Goal: Use online tool/utility

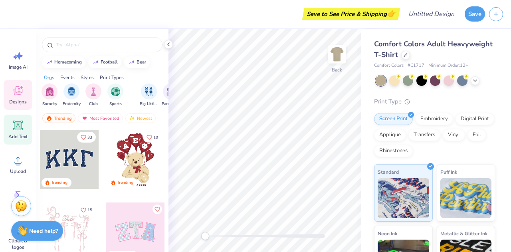
click at [14, 126] on icon at bounding box center [18, 126] width 8 height 8
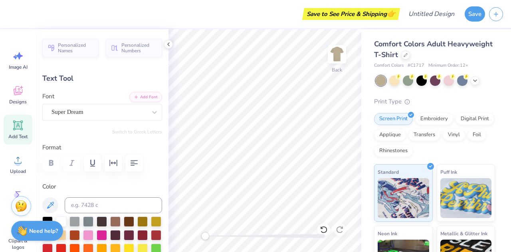
scroll to position [6, 1]
click at [128, 109] on div "Super Dream" at bounding box center [99, 112] width 97 height 12
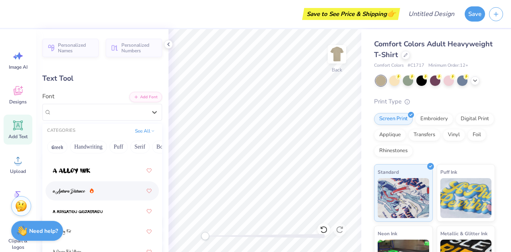
scroll to position [28, 0]
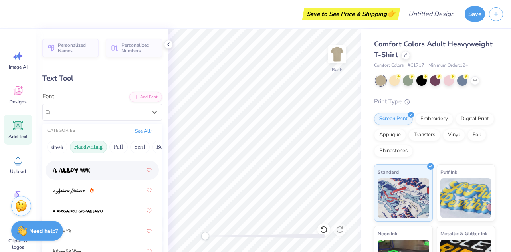
click at [89, 147] on button "Handwriting" at bounding box center [88, 147] width 37 height 13
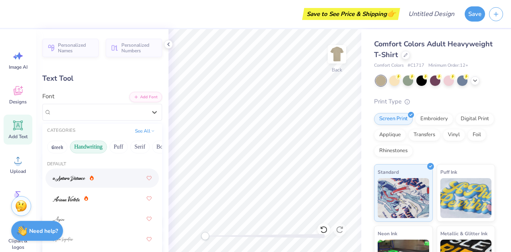
scroll to position [0, 0]
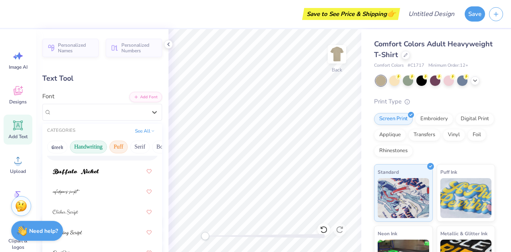
click at [113, 143] on button "Puff" at bounding box center [118, 147] width 18 height 13
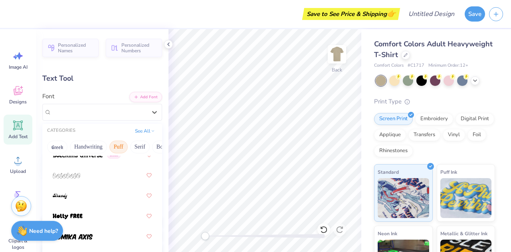
scroll to position [84, 0]
click at [138, 146] on button "Serif" at bounding box center [140, 147] width 20 height 13
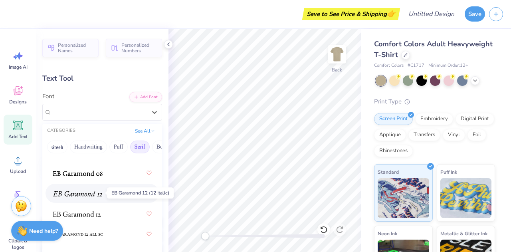
scroll to position [697, 0]
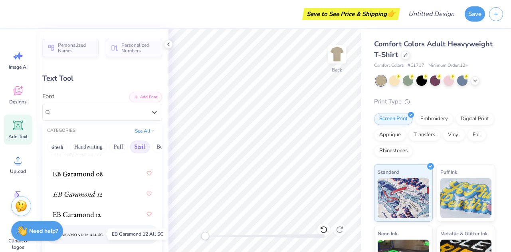
click at [83, 234] on img at bounding box center [78, 235] width 50 height 6
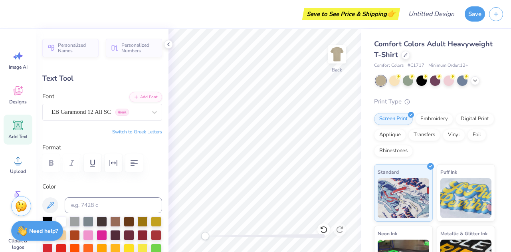
scroll to position [6, 1]
type textarea "T"
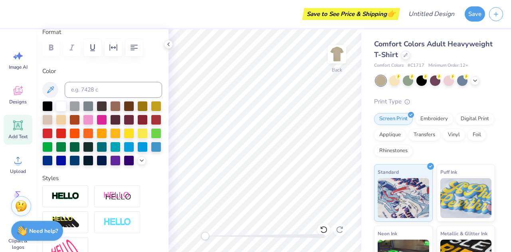
scroll to position [116, 0]
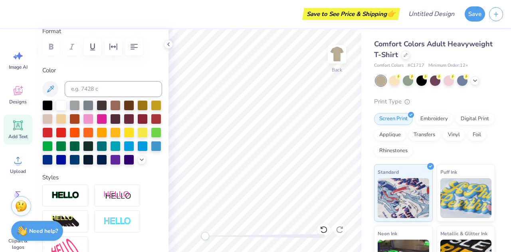
type textarea "[PERSON_NAME] business honors program"
click at [135, 50] on icon "button" at bounding box center [134, 47] width 10 height 10
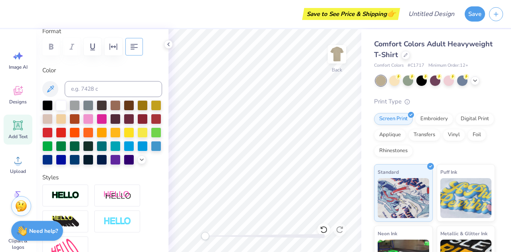
click at [135, 50] on icon "button" at bounding box center [134, 47] width 10 height 10
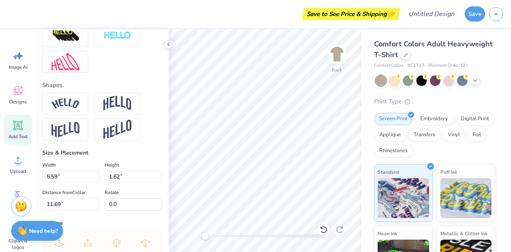
scroll to position [302, 0]
click at [114, 111] on img at bounding box center [117, 103] width 28 height 15
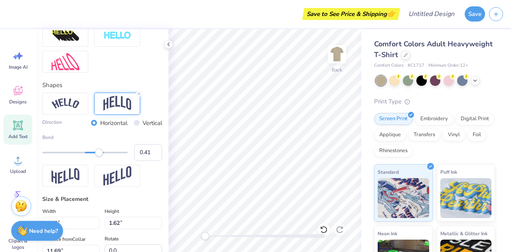
type input "0.40"
click at [98, 157] on div "Accessibility label" at bounding box center [98, 153] width 8 height 8
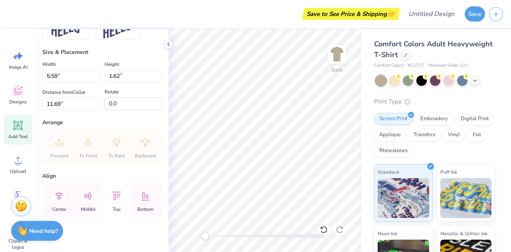
scroll to position [449, 0]
click at [167, 46] on icon at bounding box center [168, 44] width 6 height 6
type input "14.17"
type input "2.73"
type input "11.14"
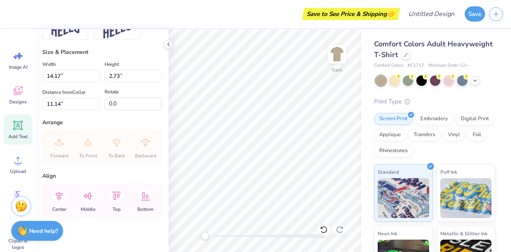
type input "11.84"
type input "2.28"
type input "11.58"
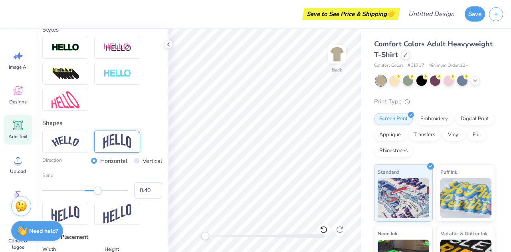
scroll to position [264, 0]
type input "0.18"
drag, startPoint x: 97, startPoint y: 204, endPoint x: 89, endPoint y: 205, distance: 8.9
click at [89, 195] on div "Accessibility label" at bounding box center [89, 191] width 8 height 8
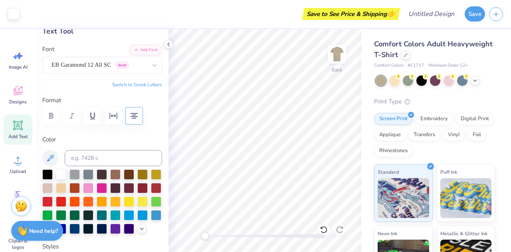
scroll to position [0, 0]
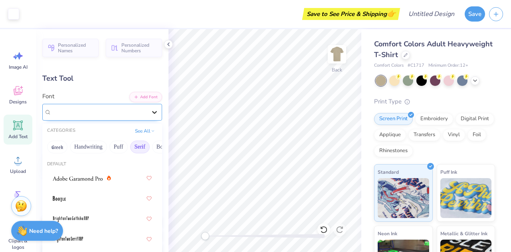
click at [152, 111] on icon at bounding box center [155, 112] width 8 height 8
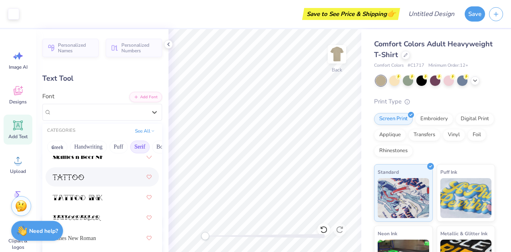
scroll to position [1387, 0]
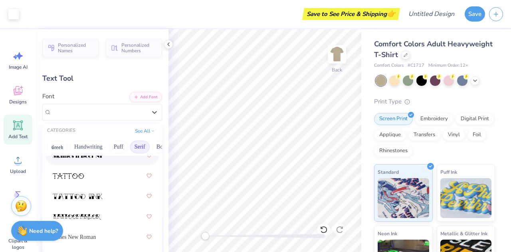
click at [144, 146] on button "Serif" at bounding box center [140, 147] width 20 height 13
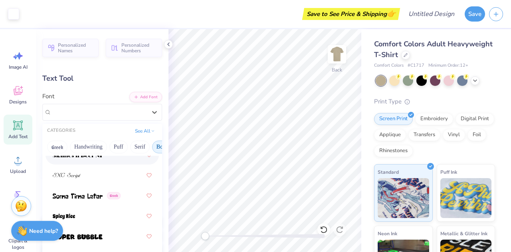
click at [153, 144] on button "Bold" at bounding box center [162, 147] width 20 height 13
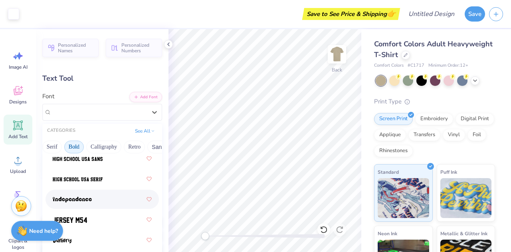
scroll to position [590, 0]
click at [81, 224] on div at bounding box center [102, 219] width 99 height 14
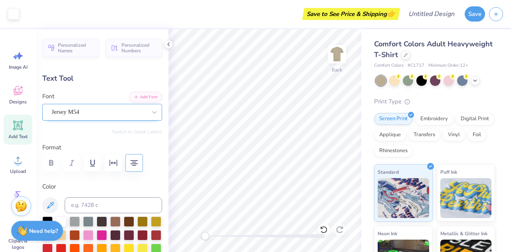
click at [116, 113] on div "Jersey M54" at bounding box center [99, 112] width 97 height 12
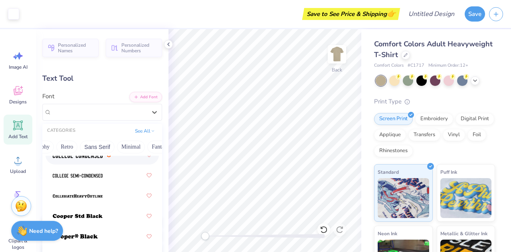
scroll to position [0, 155]
click at [63, 146] on button "Retro" at bounding box center [66, 147] width 21 height 13
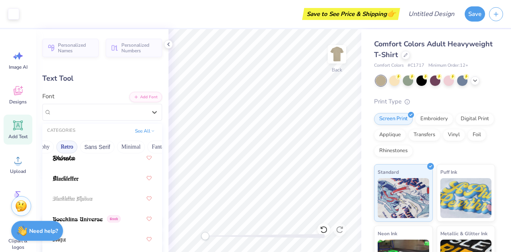
scroll to position [0, 0]
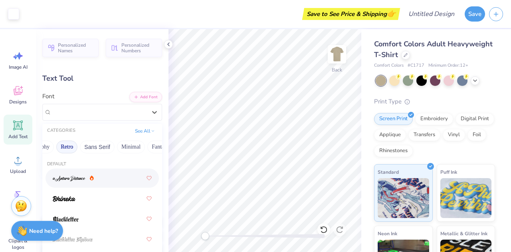
click at [61, 145] on button "Retro" at bounding box center [66, 147] width 21 height 13
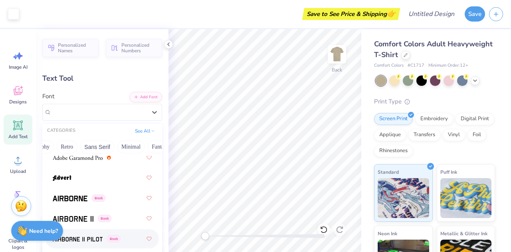
scroll to position [166, 0]
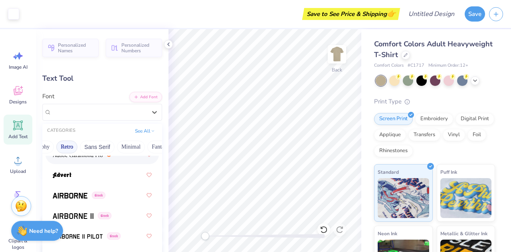
click at [67, 145] on button "Retro" at bounding box center [66, 147] width 21 height 13
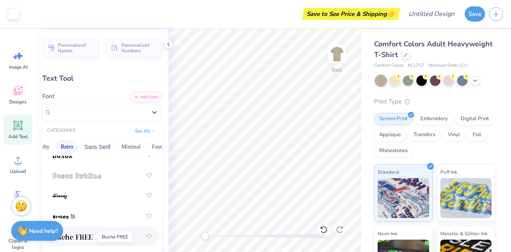
scroll to position [145, 0]
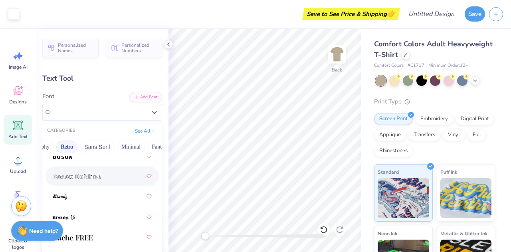
click at [86, 175] on img at bounding box center [77, 177] width 48 height 6
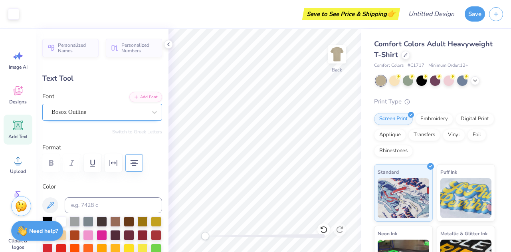
click at [128, 115] on div "Bosox Outline" at bounding box center [99, 112] width 97 height 12
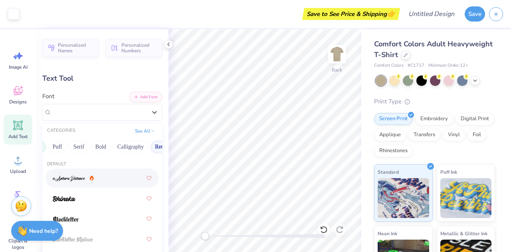
scroll to position [0, 0]
click at [59, 146] on button "Greek" at bounding box center [57, 147] width 20 height 13
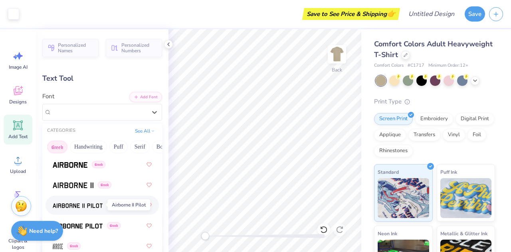
scroll to position [14, 0]
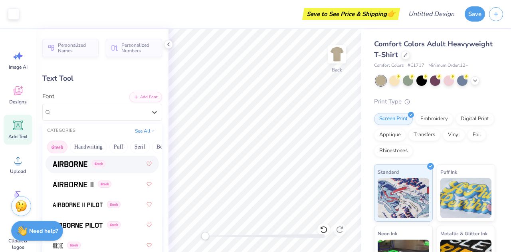
click at [74, 165] on img at bounding box center [70, 164] width 35 height 6
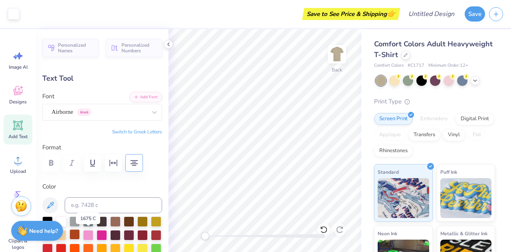
click at [80, 234] on div at bounding box center [74, 234] width 10 height 10
